Goal: Contribute content

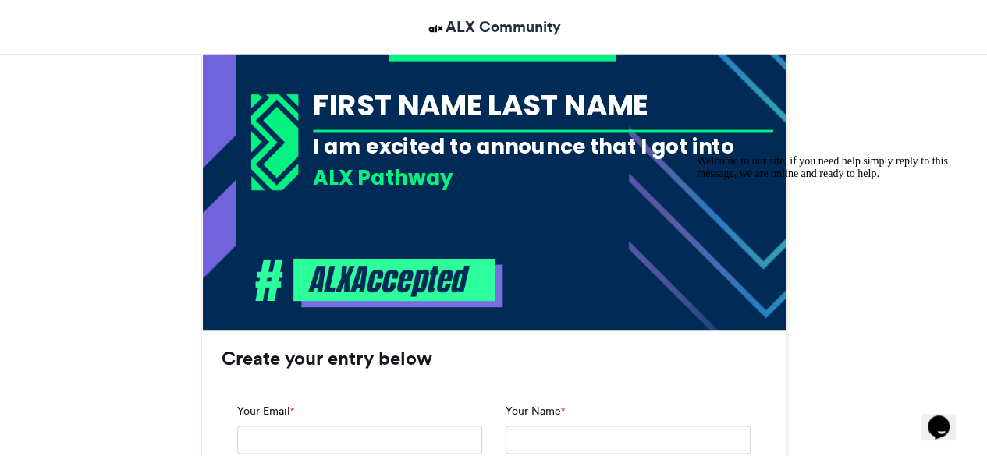
scroll to position [726, 0]
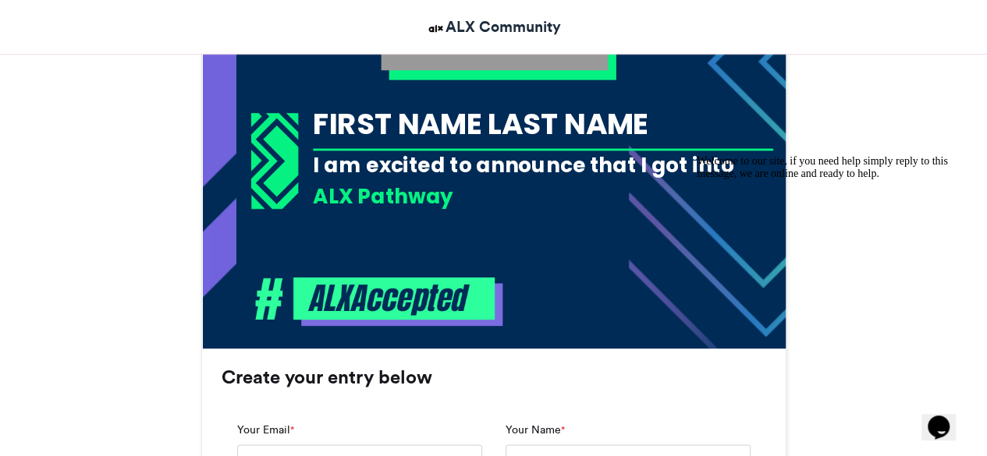
click at [492, 124] on div "FIRST NAME LAST NAME" at bounding box center [543, 123] width 460 height 41
click at [524, 124] on div "FIRST NAME LAST NAME" at bounding box center [543, 123] width 460 height 41
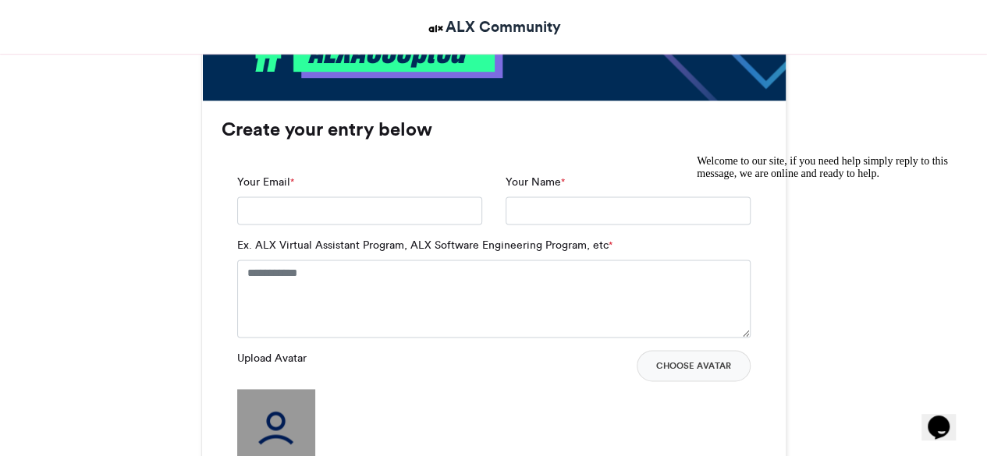
scroll to position [953, 0]
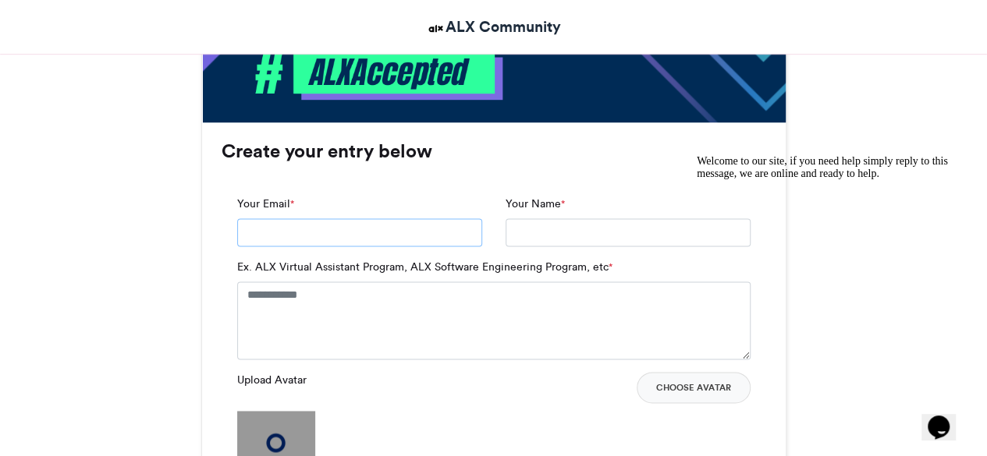
click at [406, 230] on input "Your Email *" at bounding box center [359, 232] width 245 height 28
type input "**********"
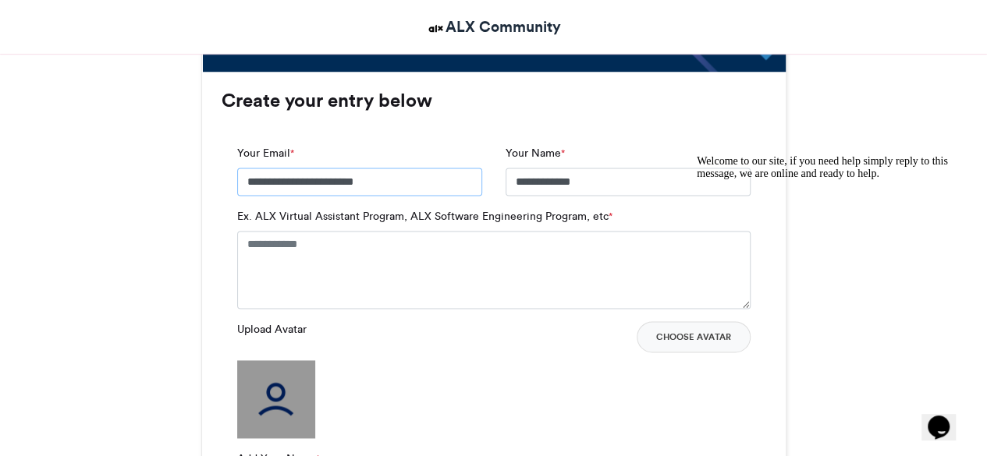
scroll to position [1004, 0]
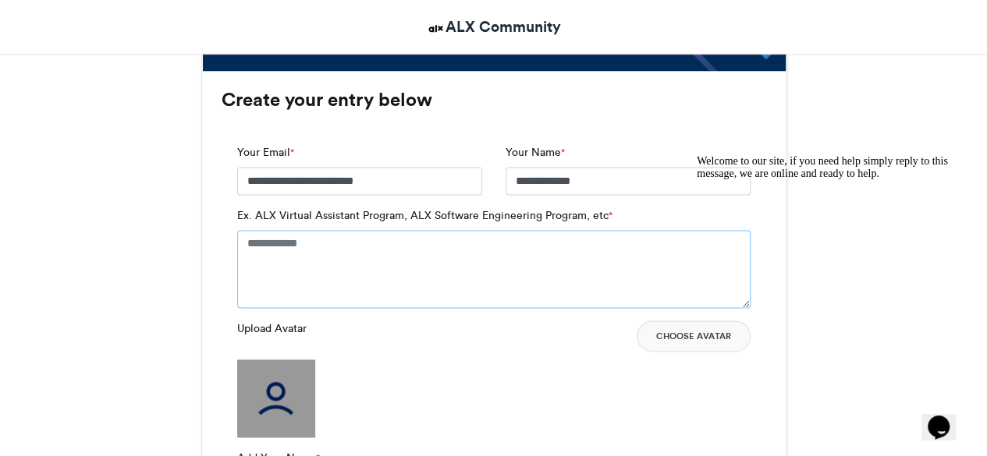
click at [335, 249] on textarea "Ex. ALX Virtual Assistant Program, ALX Software Engineering Program, etc *" at bounding box center [493, 269] width 513 height 78
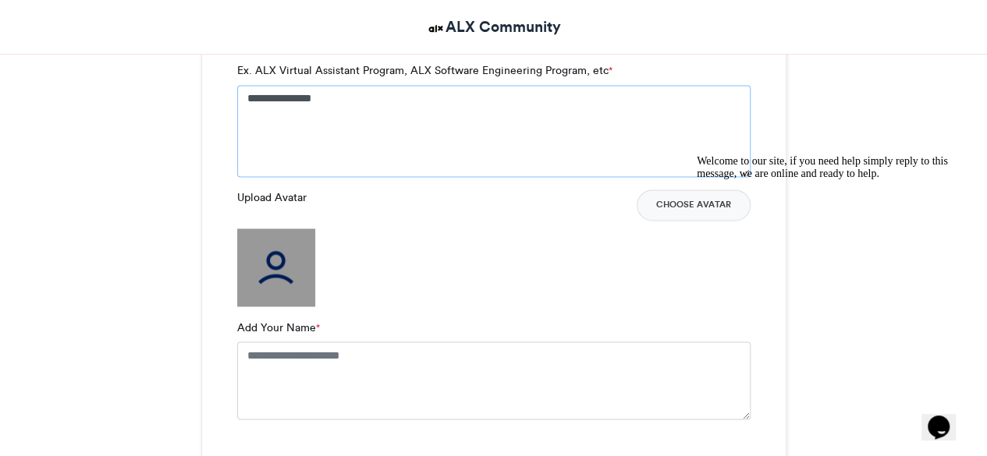
scroll to position [1151, 0]
type textarea "**********"
click at [324, 375] on textarea "Add Your Name *" at bounding box center [493, 379] width 513 height 78
type textarea "**********"
click at [705, 180] on div "Welcome to our site, if you need help simply reply to this message, we are onli…" at bounding box center [837, 167] width 281 height 25
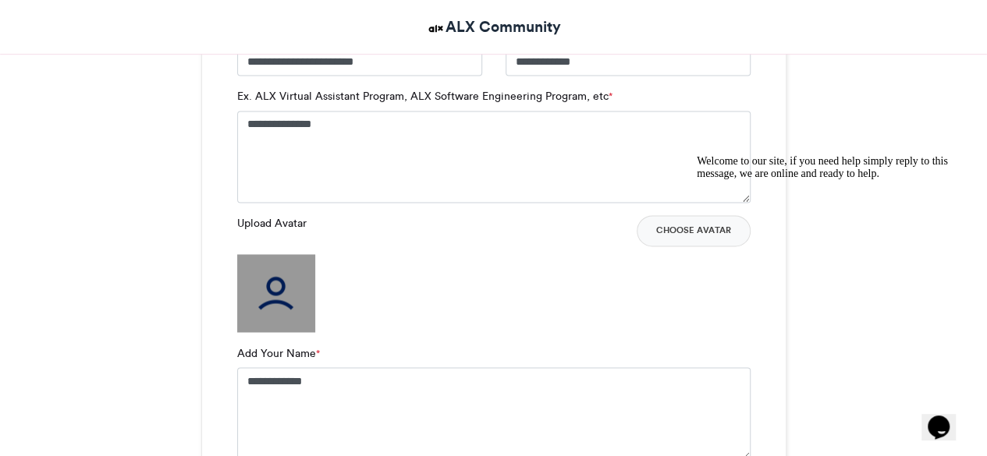
scroll to position [1114, 0]
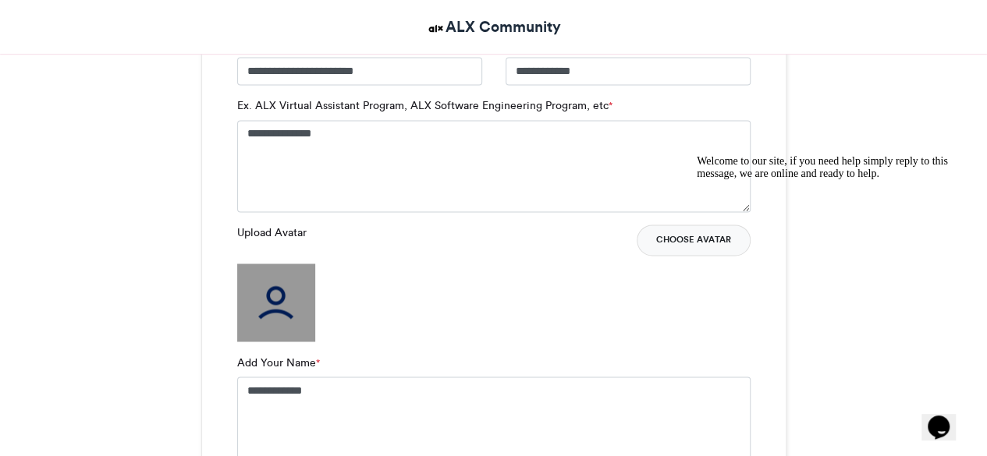
click at [672, 226] on button "Choose Avatar" at bounding box center [694, 240] width 114 height 31
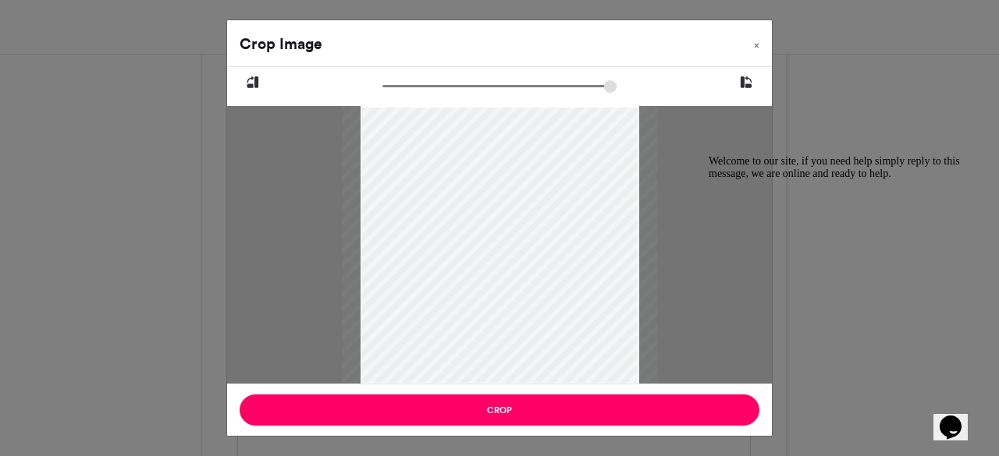
type input "******"
drag, startPoint x: 387, startPoint y: 85, endPoint x: 345, endPoint y: 85, distance: 42.1
click at [382, 85] on input "zoom" at bounding box center [499, 86] width 234 height 15
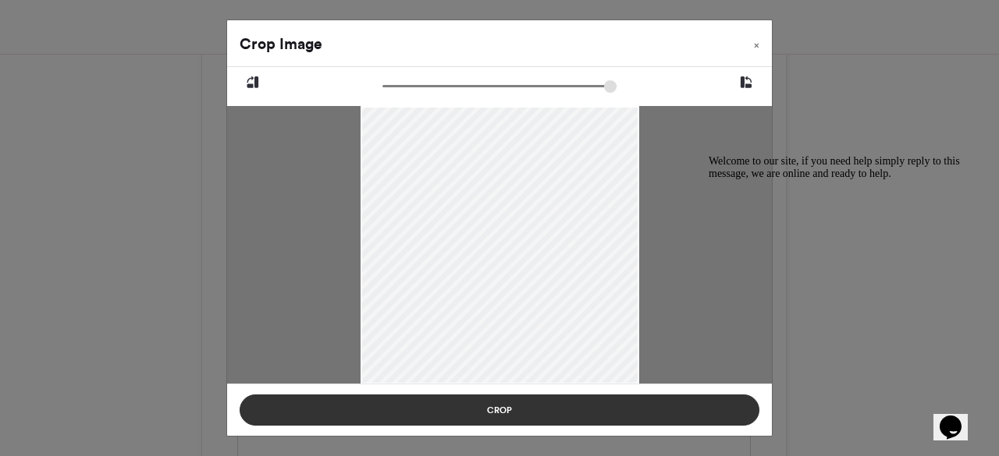
click at [643, 401] on button "Crop" at bounding box center [500, 410] width 520 height 31
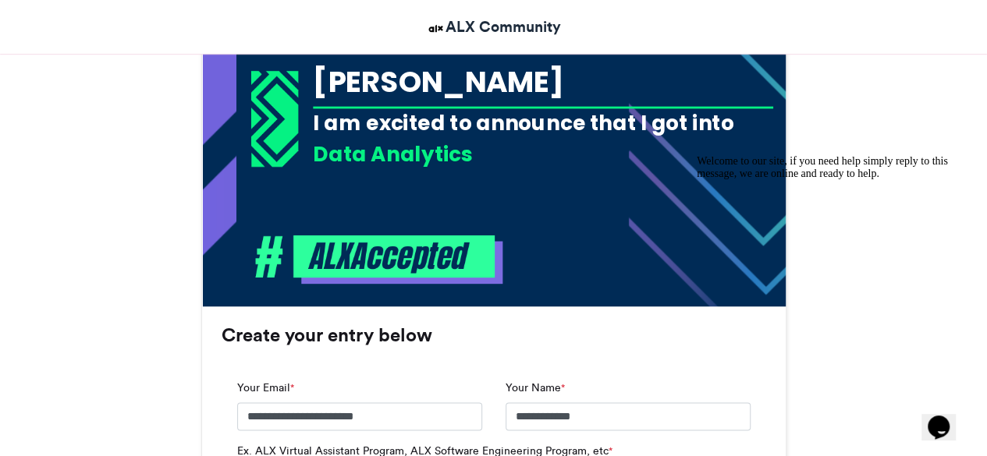
scroll to position [586, 0]
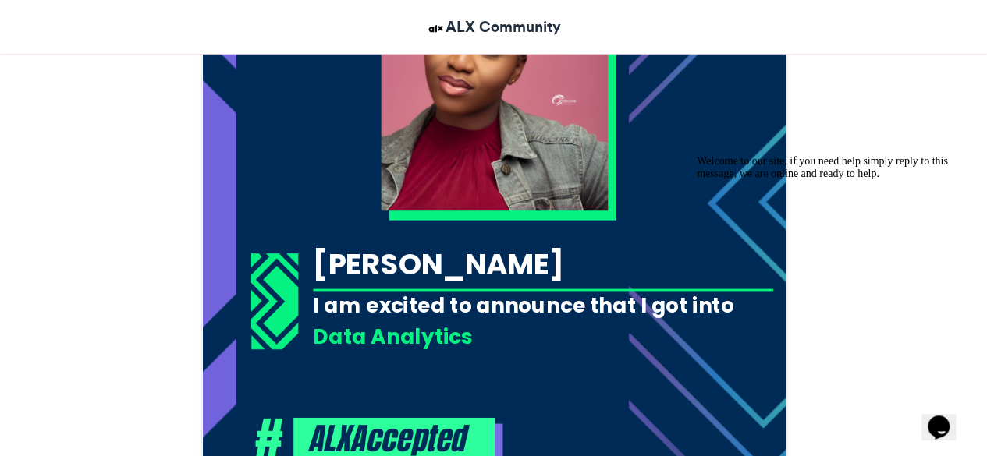
click at [538, 163] on img at bounding box center [494, 97] width 227 height 227
drag, startPoint x: 538, startPoint y: 163, endPoint x: 570, endPoint y: 183, distance: 37.9
click at [570, 183] on img at bounding box center [494, 97] width 227 height 227
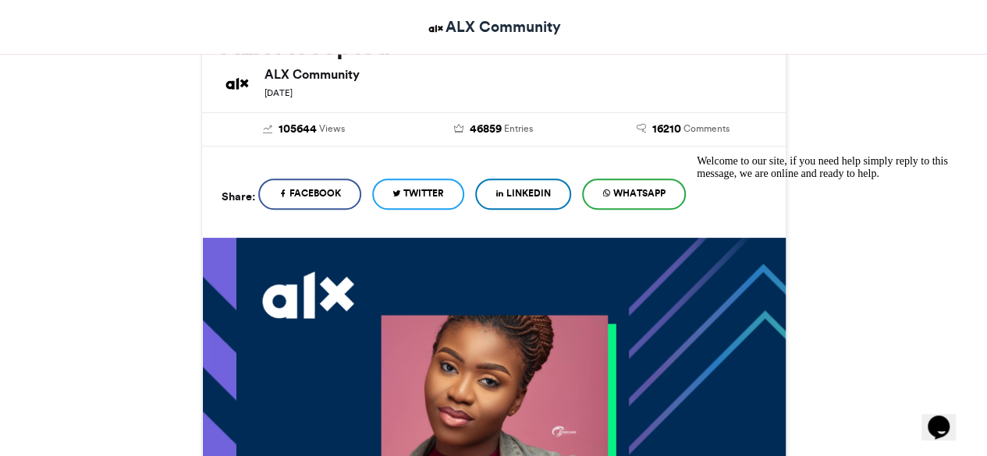
scroll to position [259, 0]
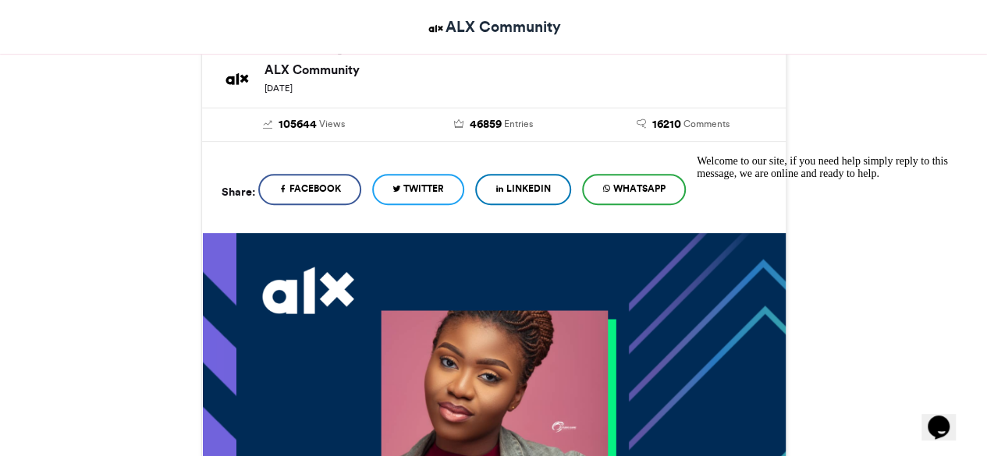
click at [660, 186] on span "WhatsApp" at bounding box center [639, 189] width 52 height 14
click at [627, 194] on span "WhatsApp" at bounding box center [639, 189] width 52 height 14
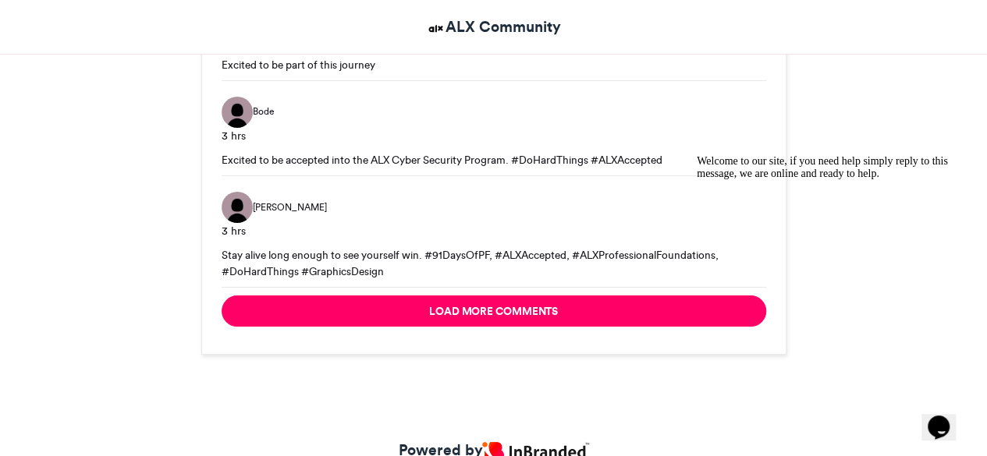
scroll to position [2822, 0]
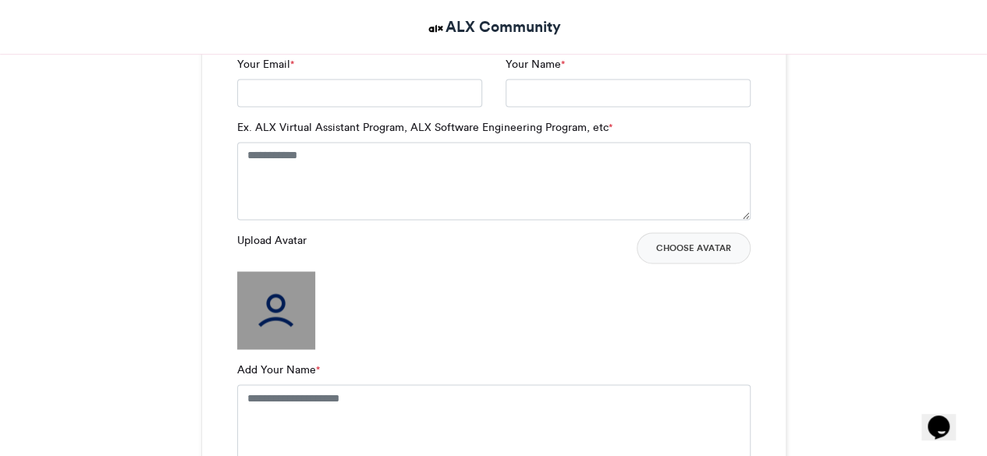
scroll to position [991, 0]
